Goal: Task Accomplishment & Management: Use online tool/utility

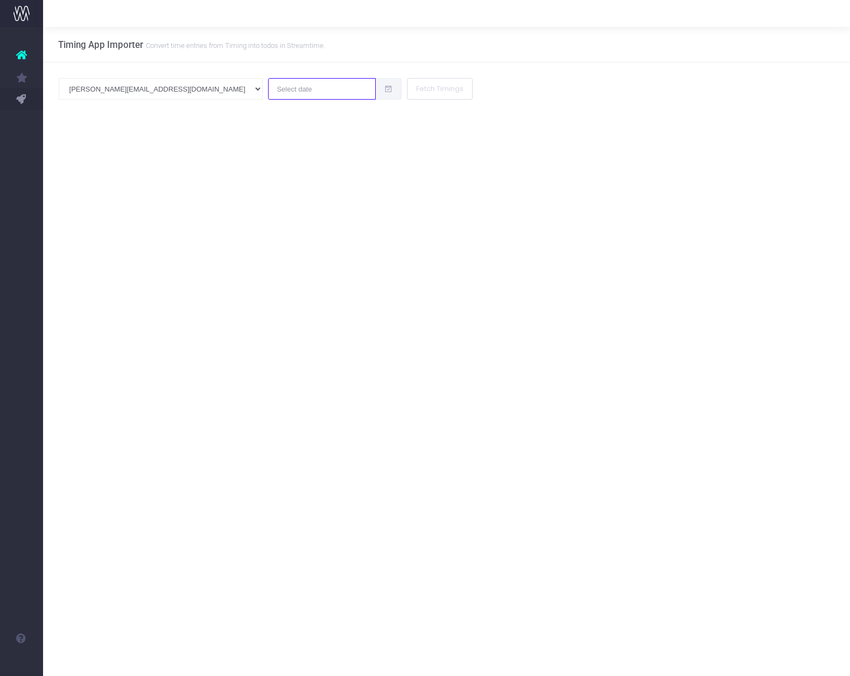
click at [268, 93] on input "text" at bounding box center [322, 89] width 108 height 22
click at [221, 209] on td "28" at bounding box center [219, 210] width 19 height 16
type input "[DATE]"
click at [407, 88] on button "Fetch Timings" at bounding box center [440, 89] width 66 height 22
click at [268, 95] on input "text" at bounding box center [322, 89] width 108 height 22
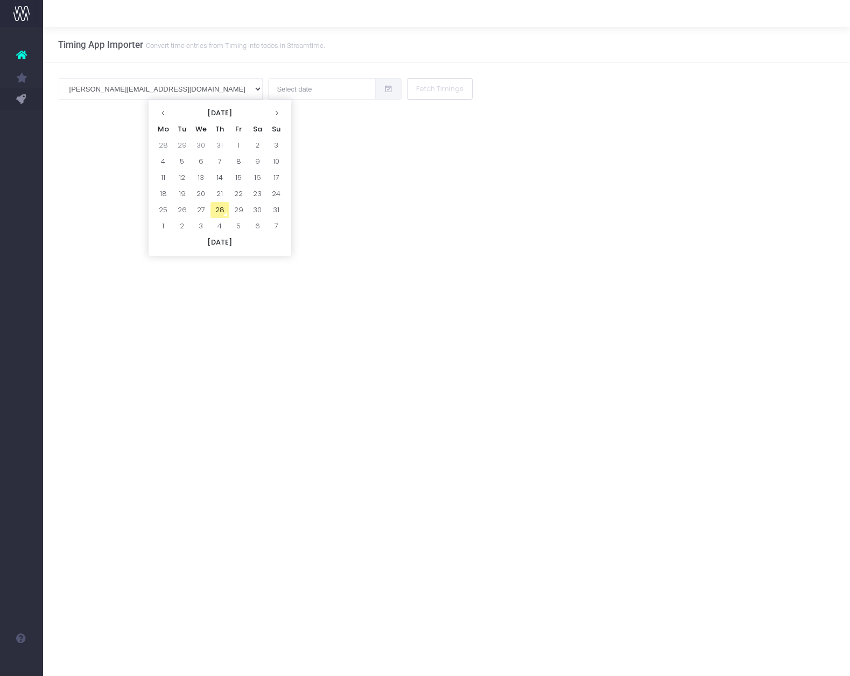
click at [218, 206] on td "28" at bounding box center [219, 210] width 19 height 16
type input "[DATE]"
click at [407, 88] on button "Fetch Timings" at bounding box center [440, 89] width 66 height 22
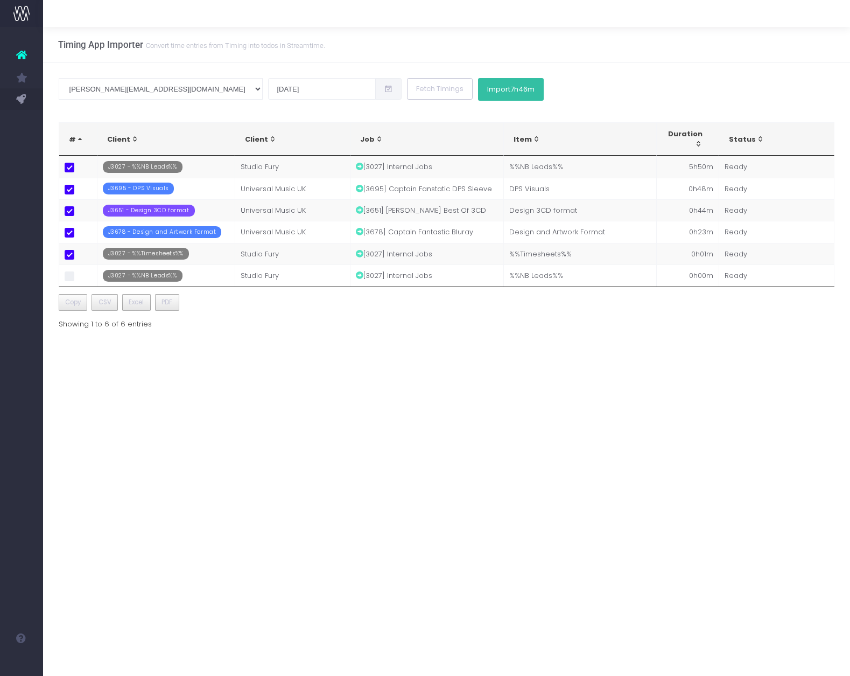
click at [510, 90] on span "7h46m" at bounding box center [522, 89] width 24 height 9
